Goal: Navigation & Orientation: Find specific page/section

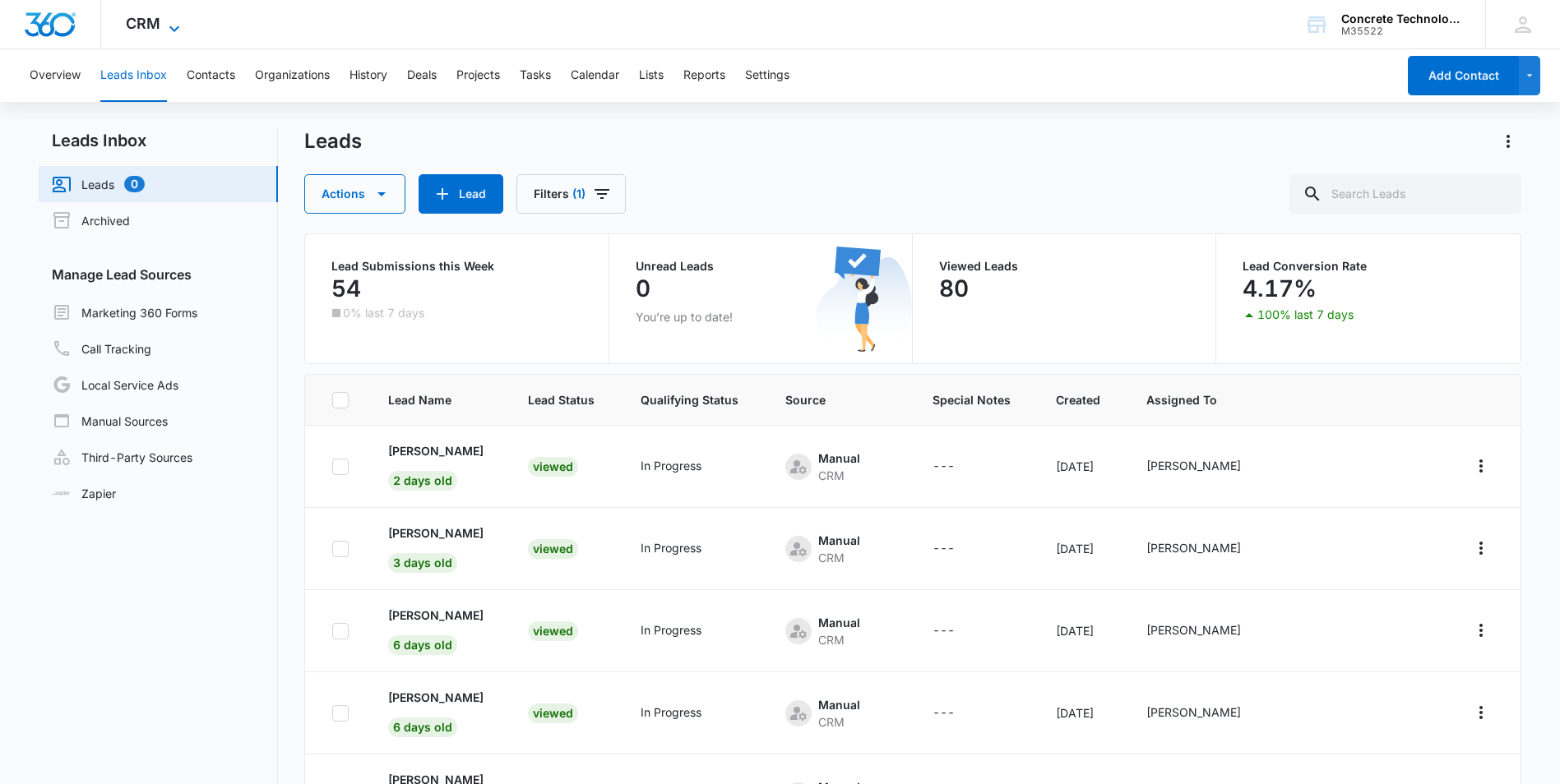
click at [174, 26] on icon at bounding box center [174, 28] width 20 height 20
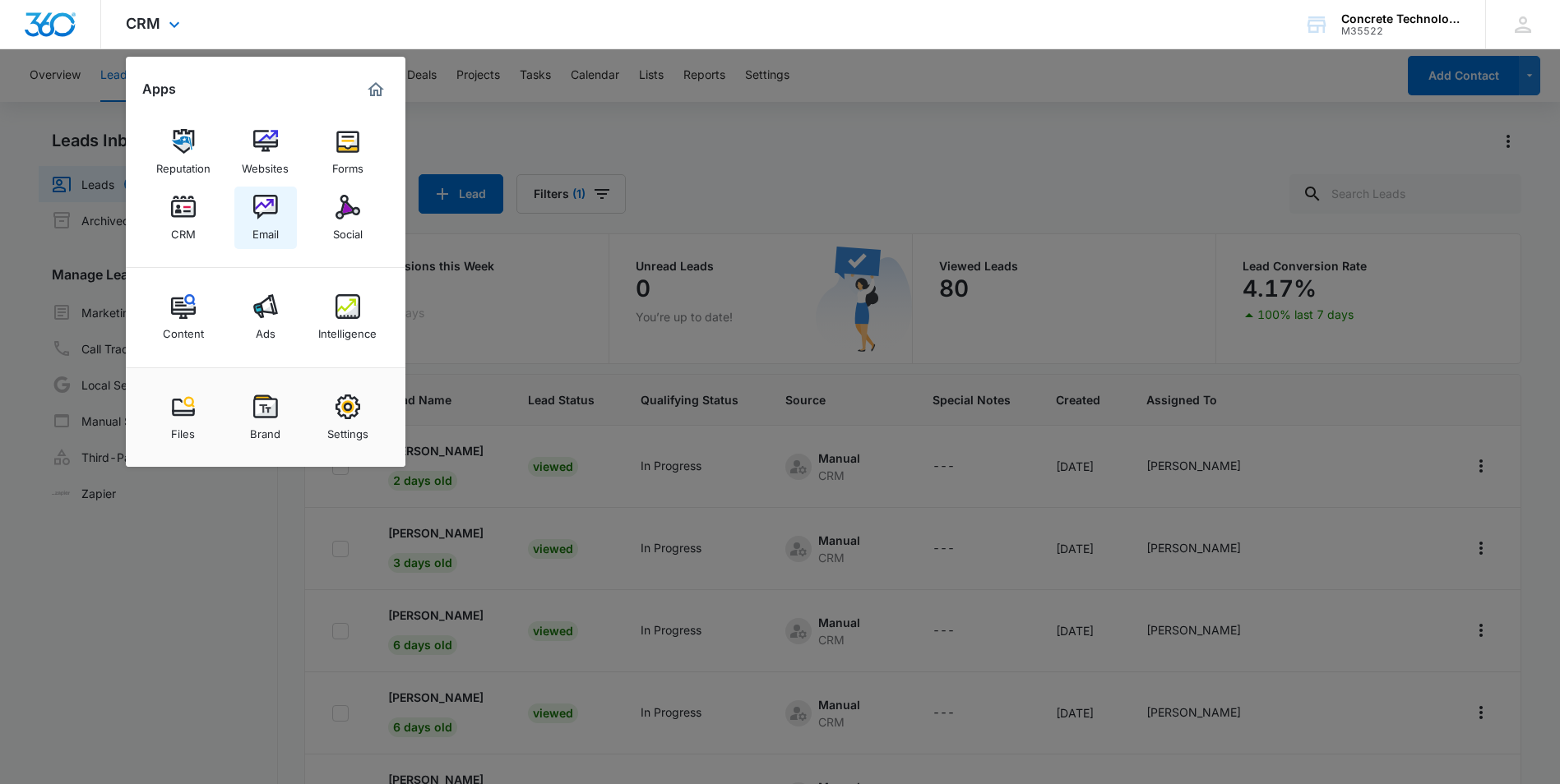
click at [256, 211] on img at bounding box center [265, 207] width 24 height 24
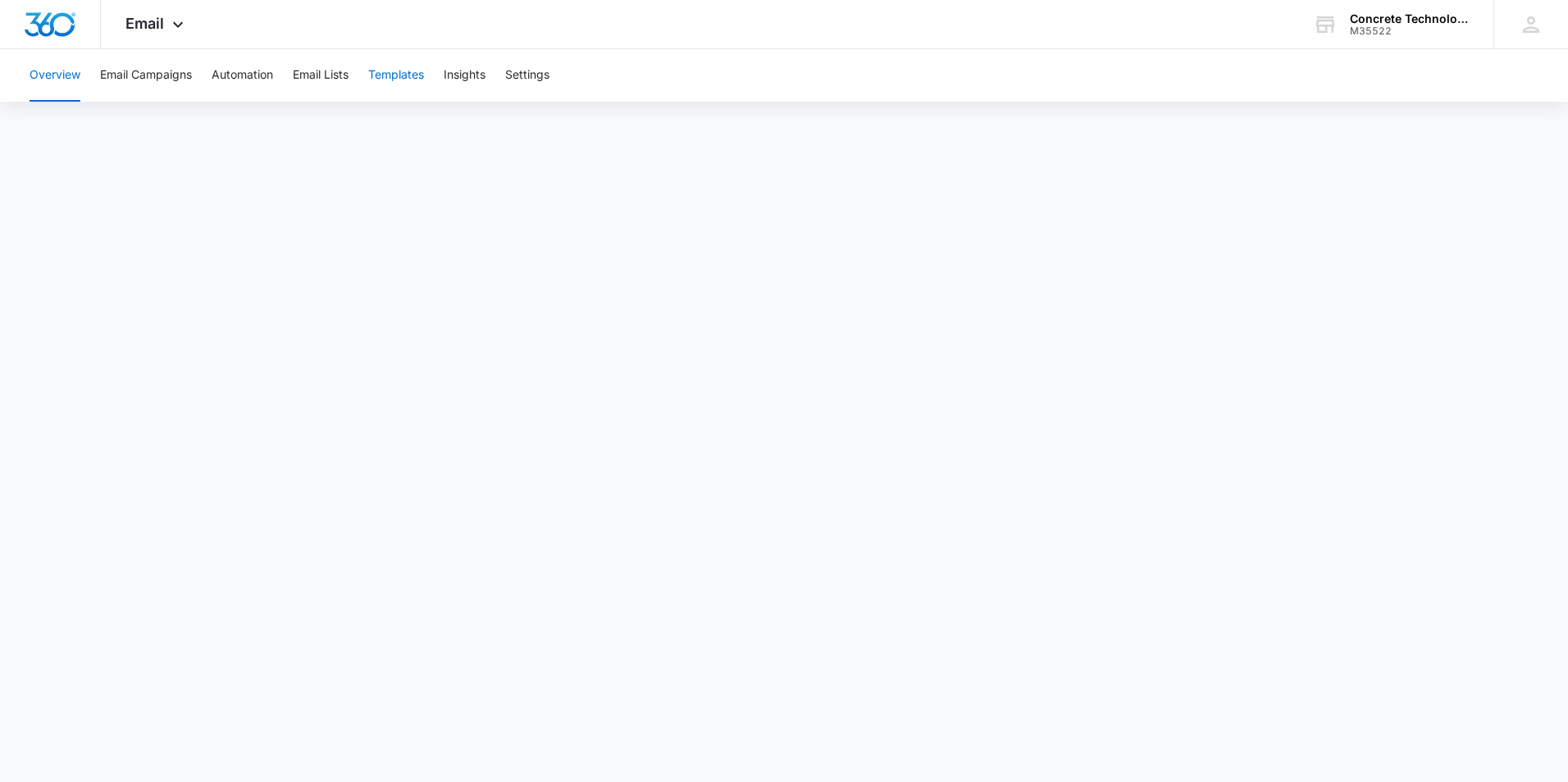
click at [391, 77] on button "Templates" at bounding box center [396, 75] width 56 height 52
click at [465, 74] on button "Insights" at bounding box center [464, 75] width 42 height 52
click at [324, 70] on button "Email Lists" at bounding box center [321, 75] width 56 height 52
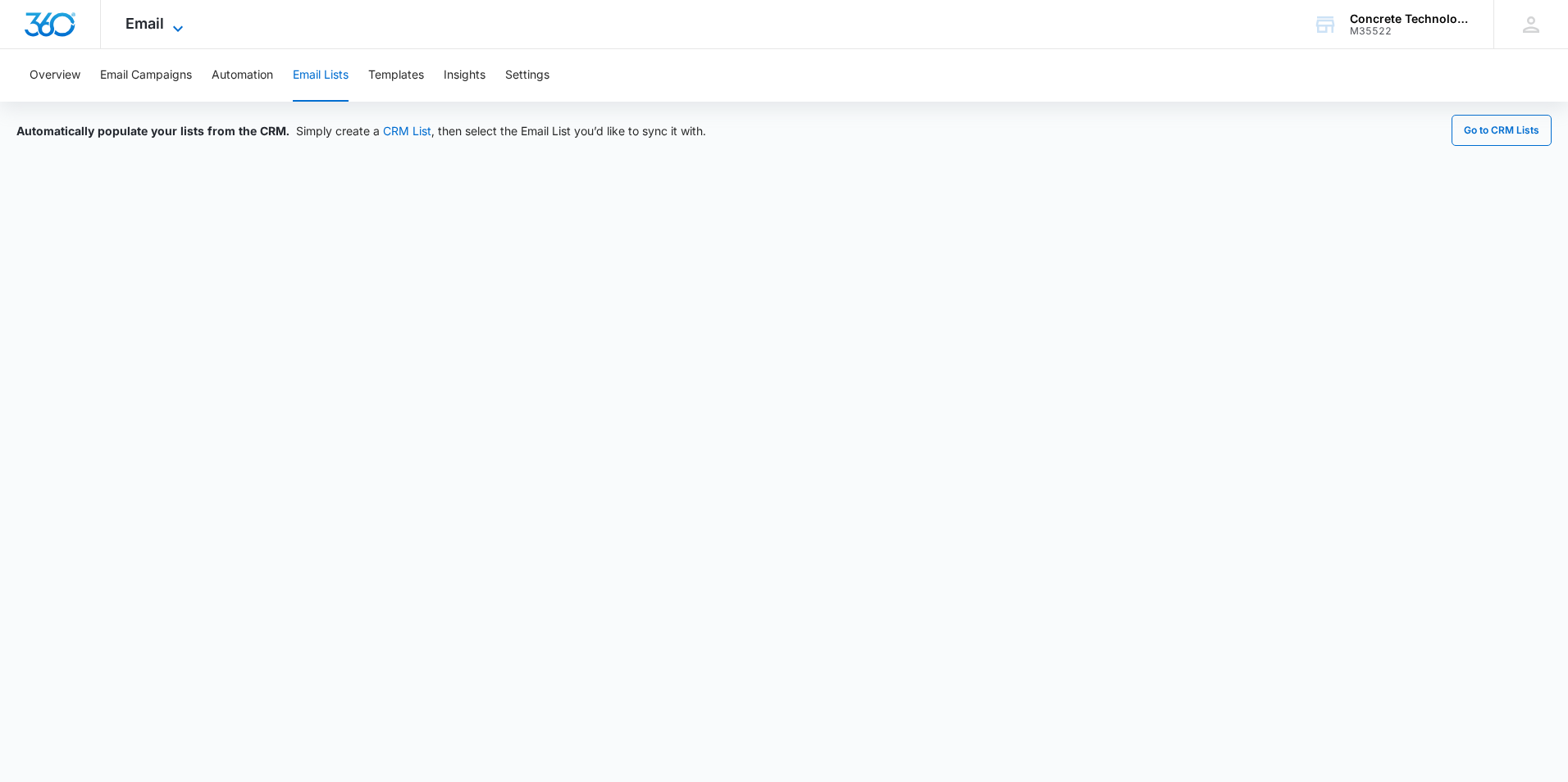
click at [159, 26] on span "Email" at bounding box center [144, 23] width 38 height 17
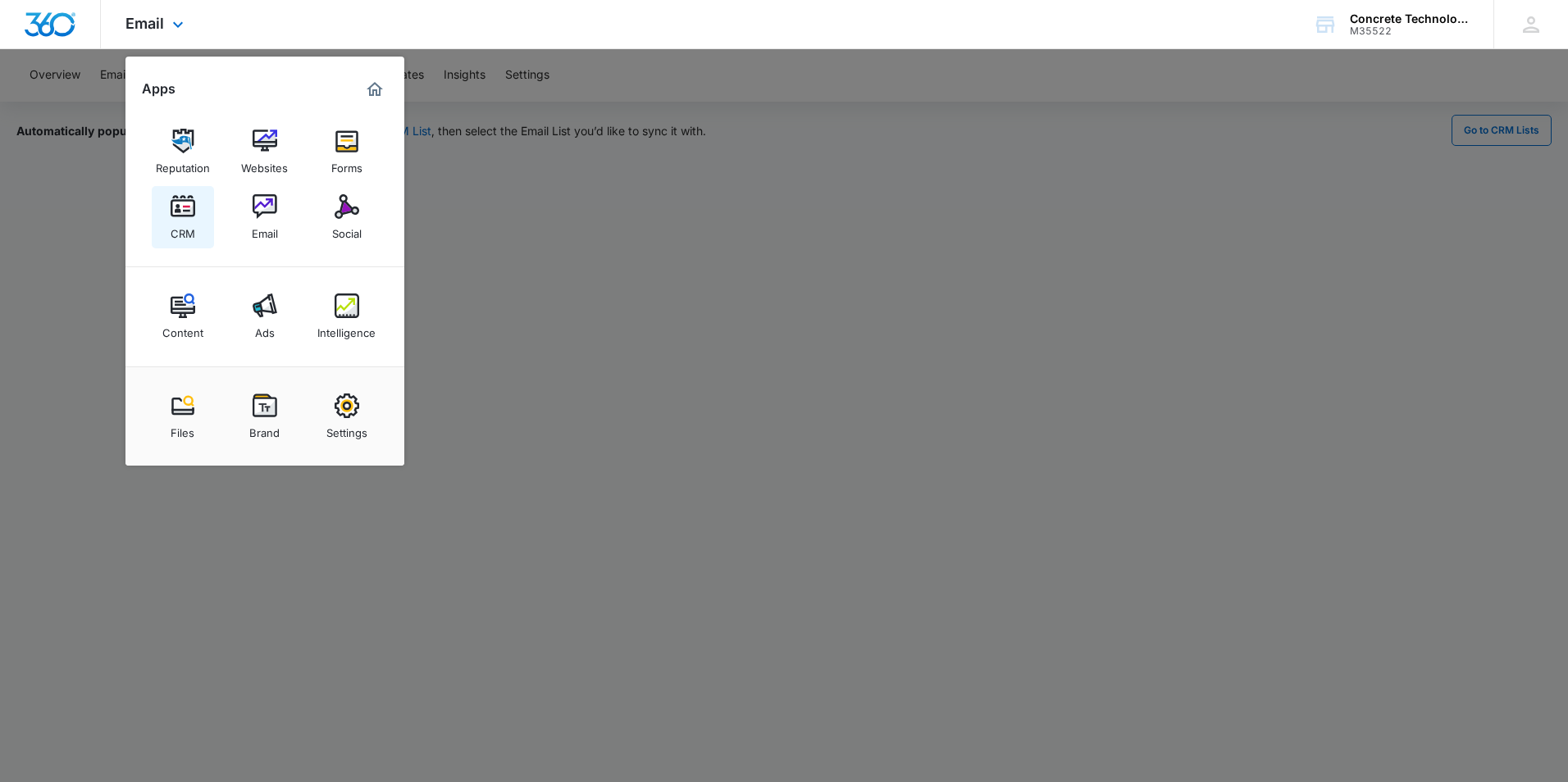
click at [188, 213] on img at bounding box center [183, 207] width 24 height 24
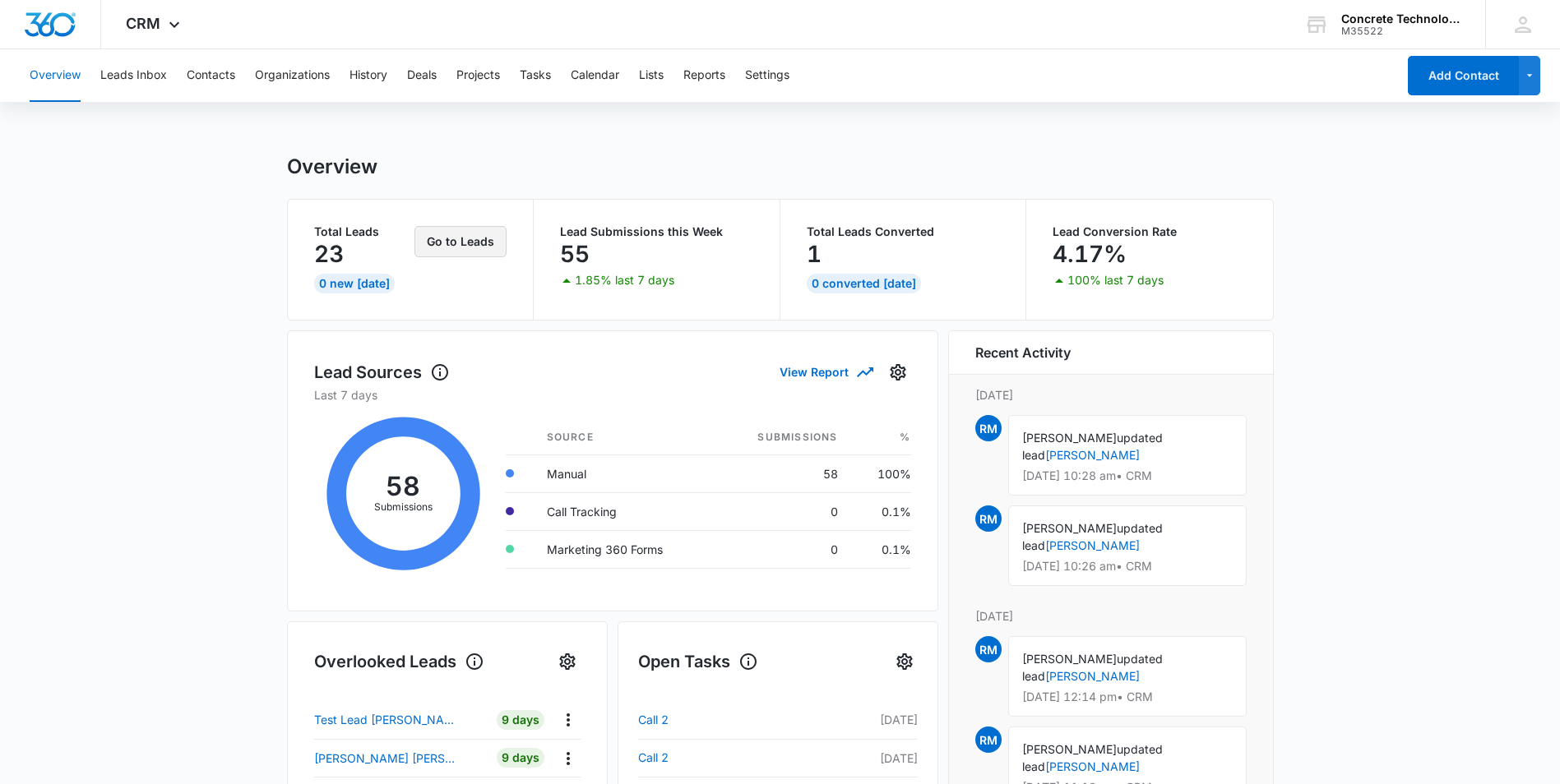
click at [462, 243] on button "Go to Leads" at bounding box center [460, 241] width 93 height 31
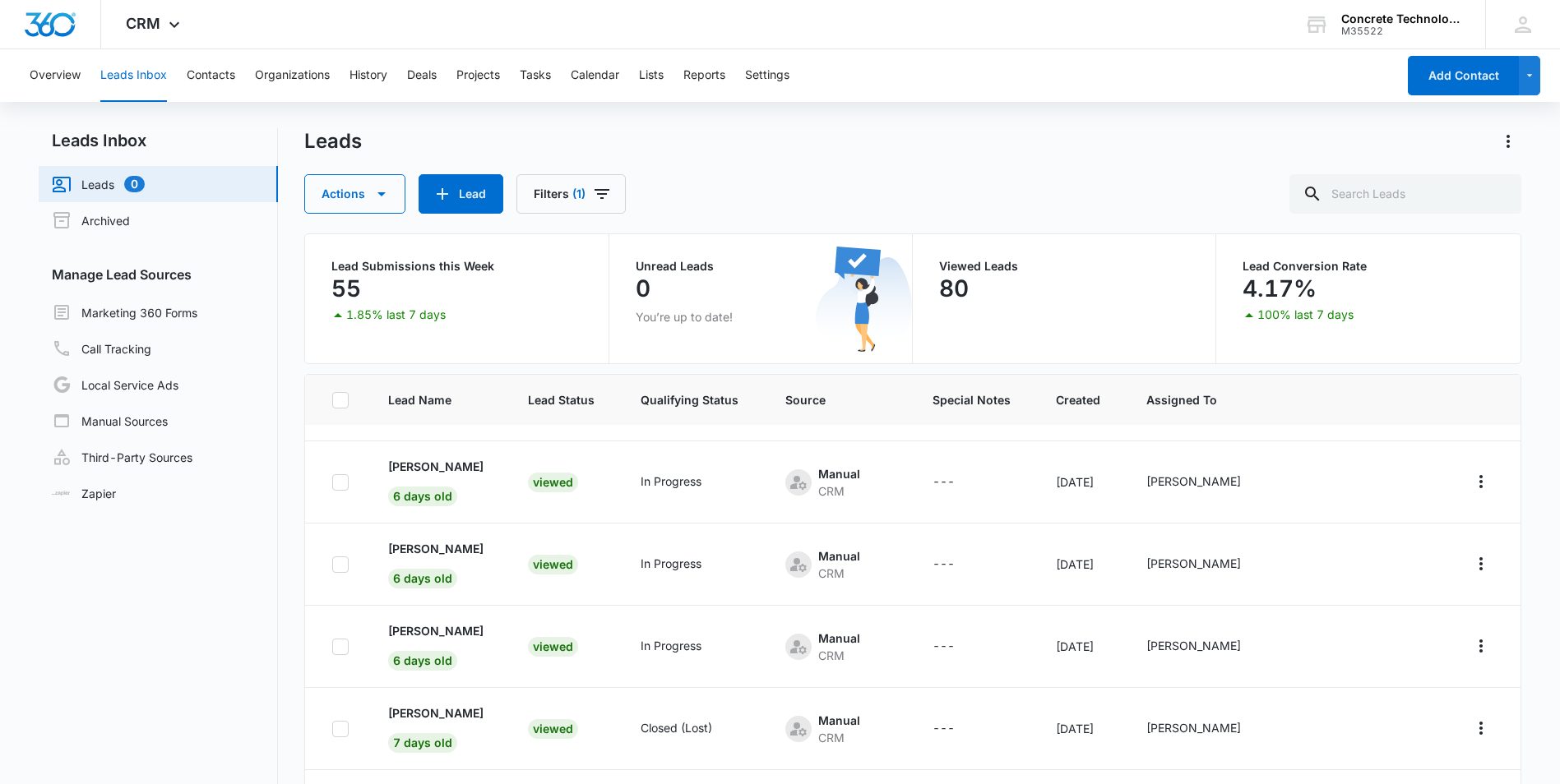
click at [179, 570] on nav "Leads Inbox Leads 0 Archived Manage Lead Sources Marketing 360 Forms Call Track…" at bounding box center [158, 516] width 239 height 776
